Goal: Check status

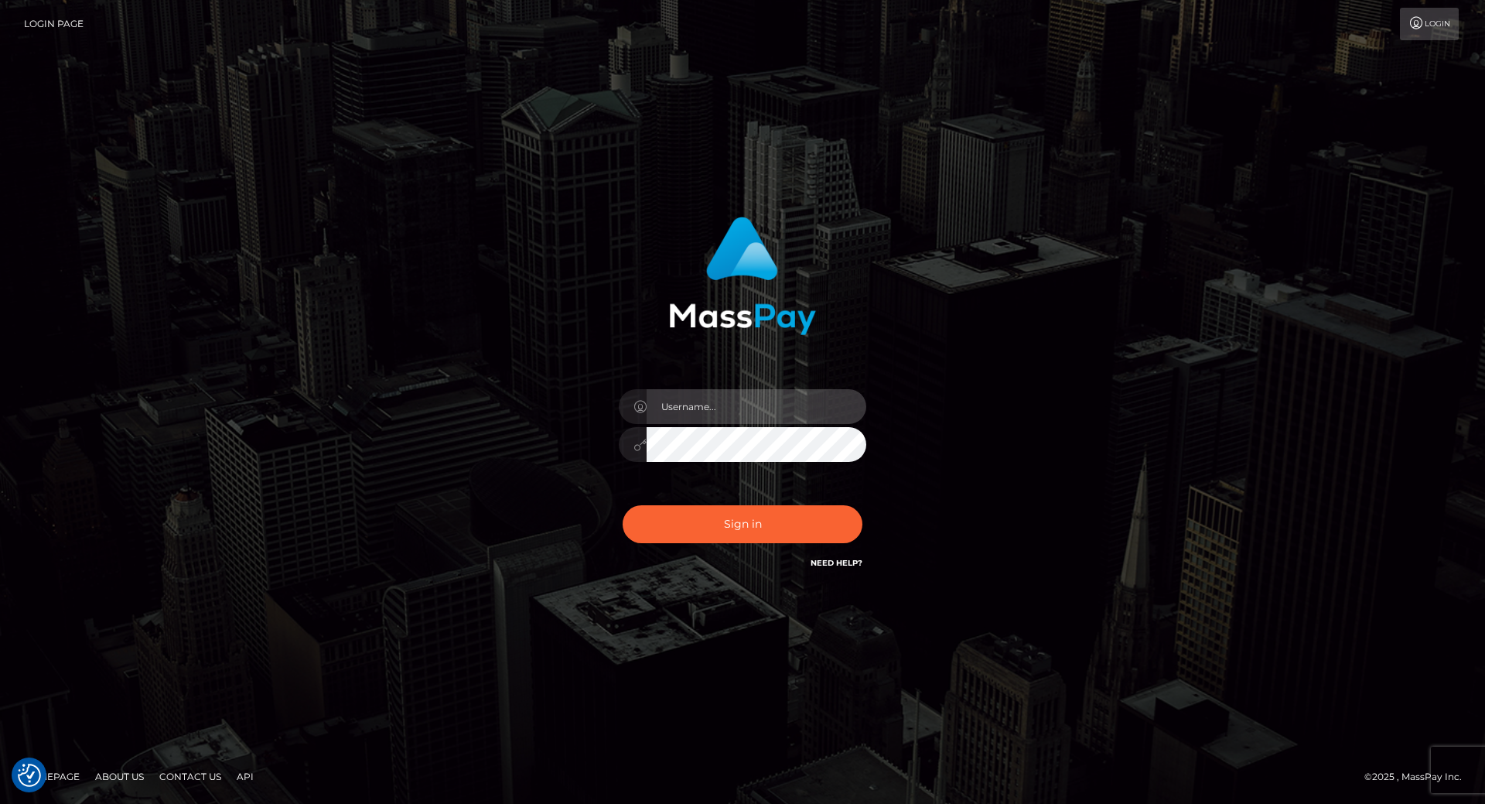
click at [699, 419] on input "text" at bounding box center [757, 406] width 220 height 35
type input "leslie.throne"
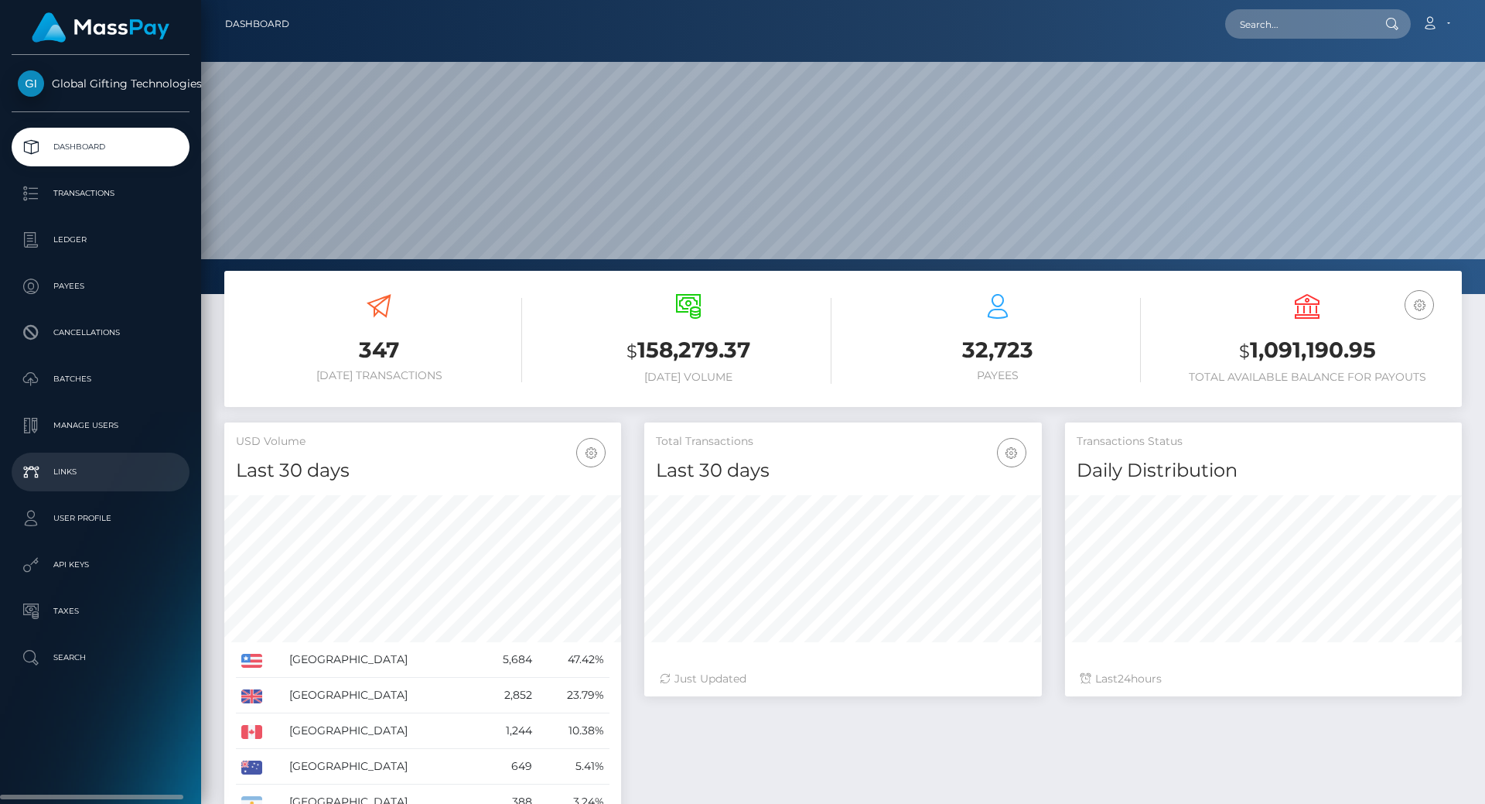
scroll to position [275, 398]
click at [1302, 341] on h3 "$ 1,091,190.95" at bounding box center [1307, 351] width 286 height 32
copy h3 "1,091,190.95"
click at [1302, 341] on h3 "$ 1,091,190.95" at bounding box center [1307, 351] width 286 height 32
